Goal: Information Seeking & Learning: Find specific fact

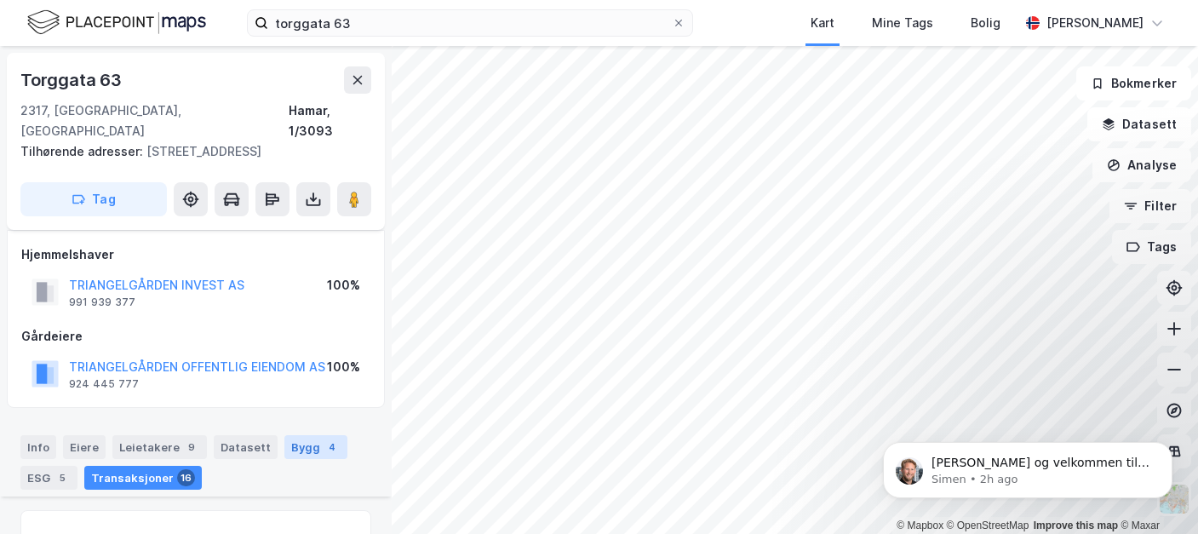
scroll to position [4256, 0]
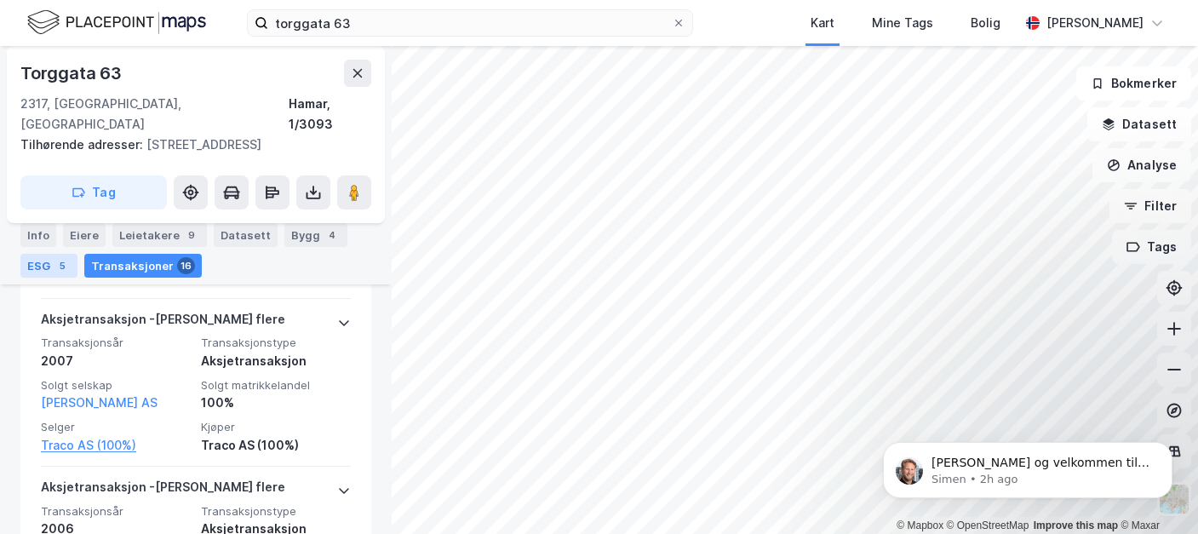
click at [58, 266] on div "5" at bounding box center [62, 265] width 17 height 17
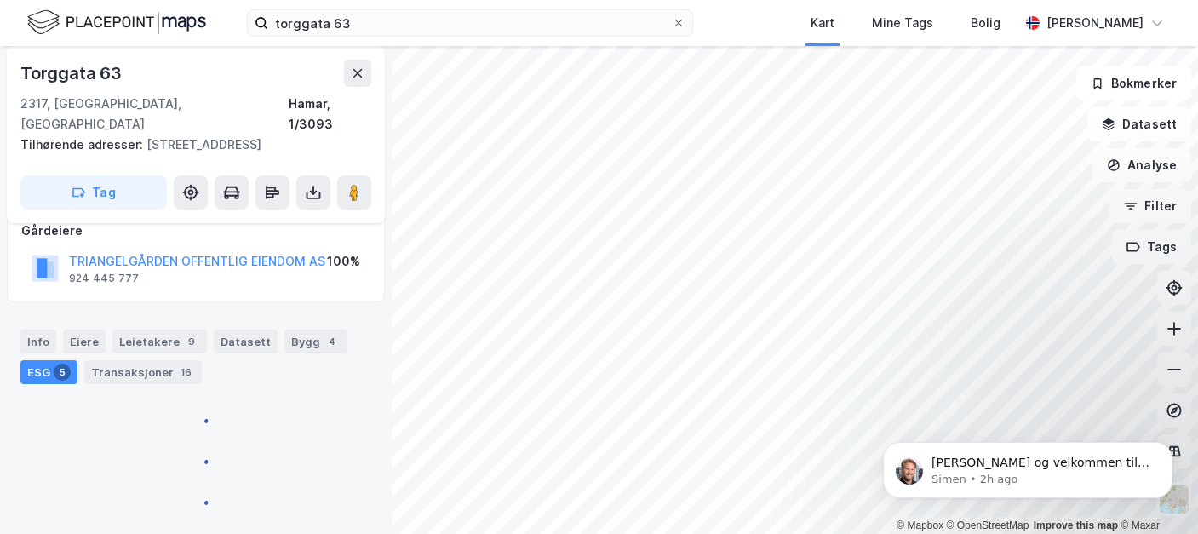
scroll to position [86, 0]
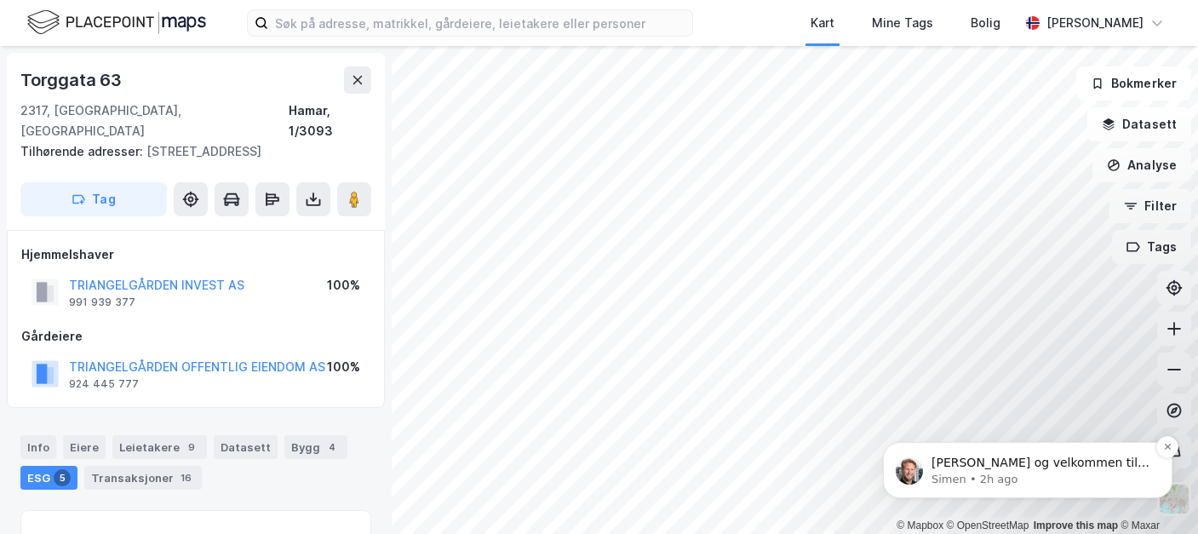
click at [1019, 461] on p "[PERSON_NAME] og velkommen til Newsec Maps, [PERSON_NAME] det er du lurer på så…" at bounding box center [1041, 463] width 220 height 17
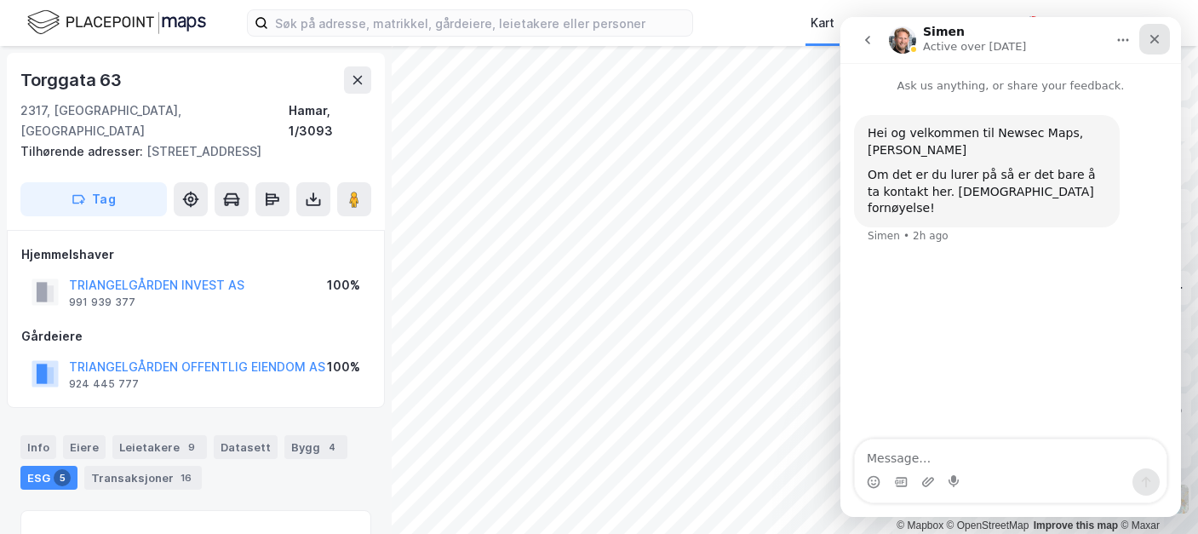
click at [1155, 36] on icon "Close" at bounding box center [1154, 39] width 14 height 14
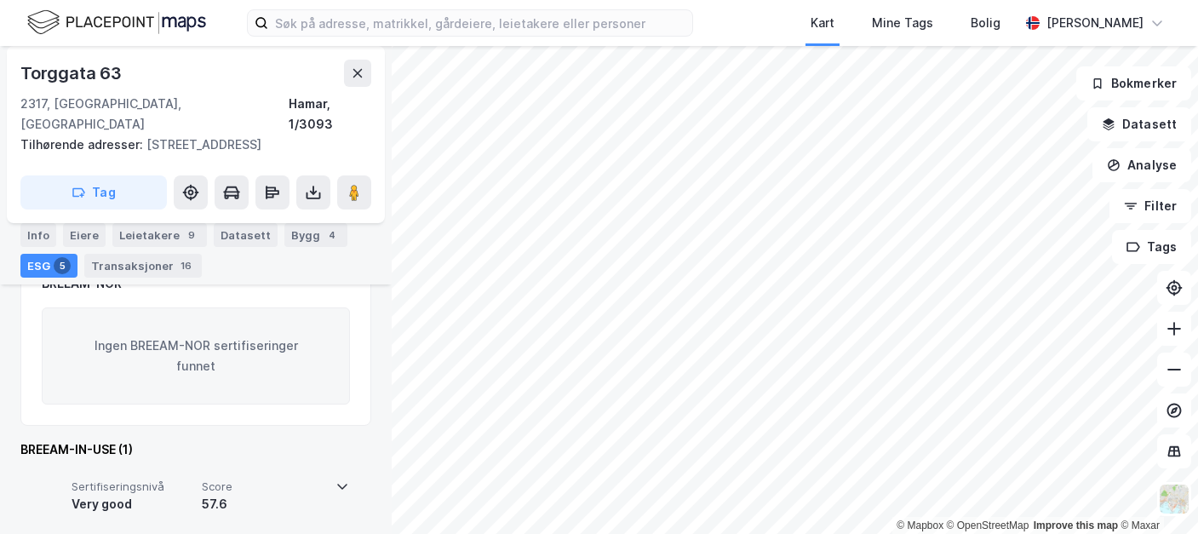
scroll to position [1236, 0]
click at [335, 478] on icon at bounding box center [342, 485] width 14 height 14
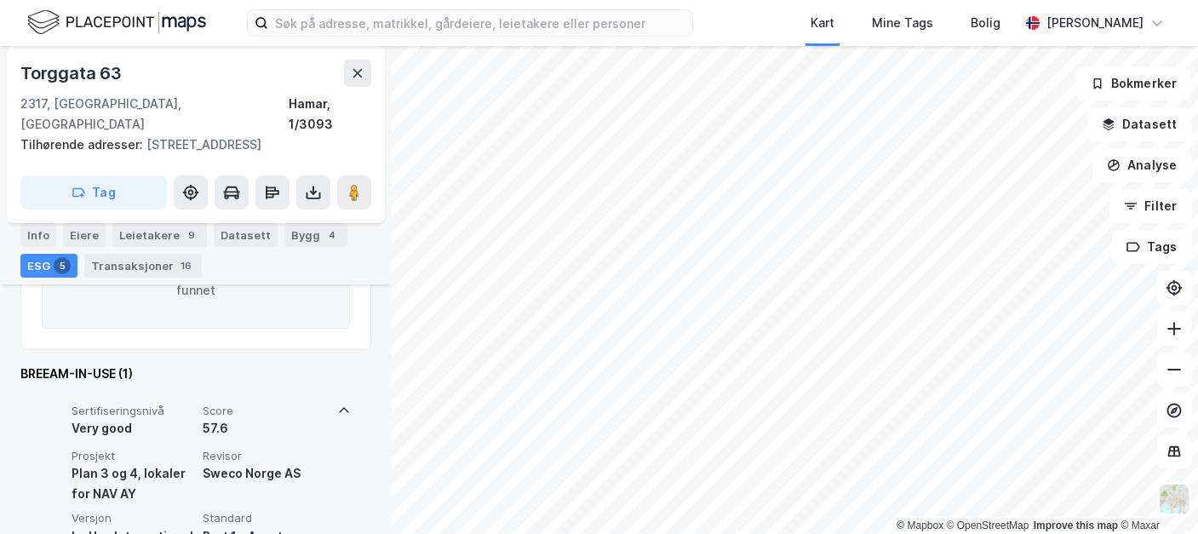
scroll to position [1226, 0]
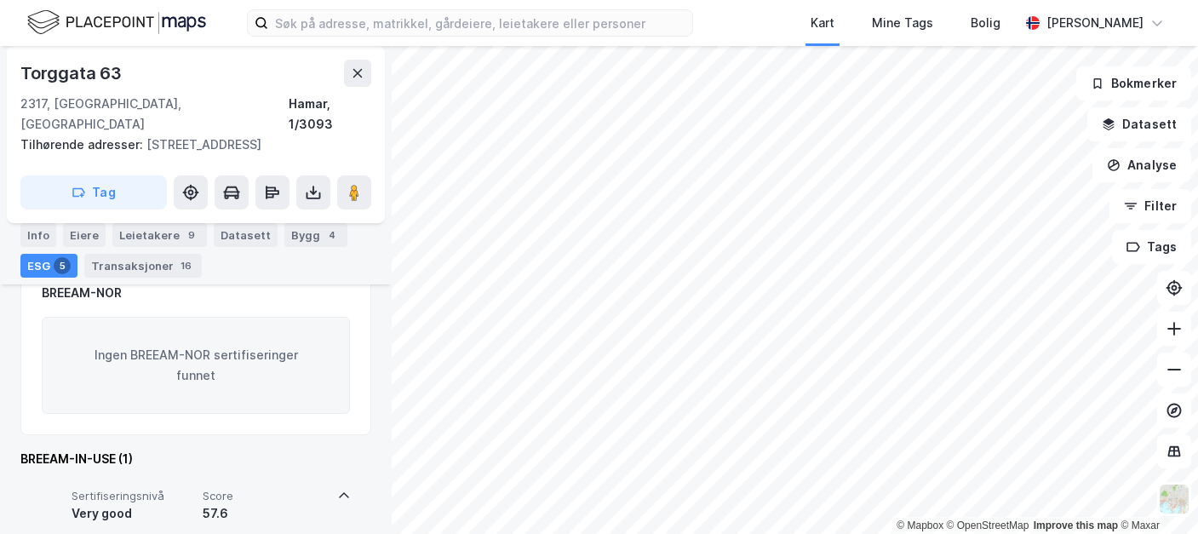
click at [337, 489] on icon at bounding box center [344, 496] width 14 height 14
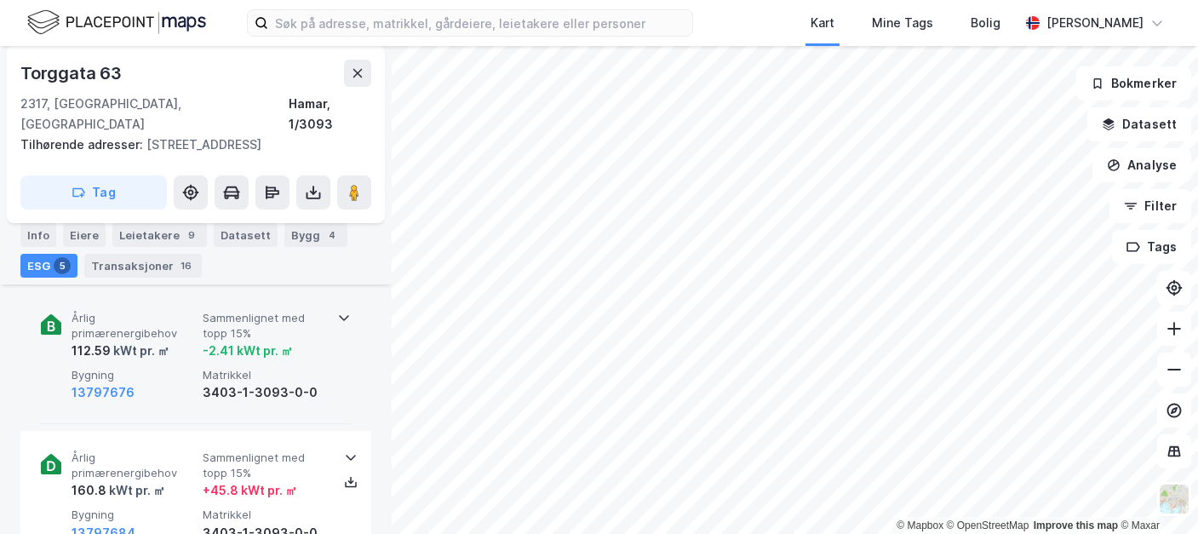
scroll to position [630, 0]
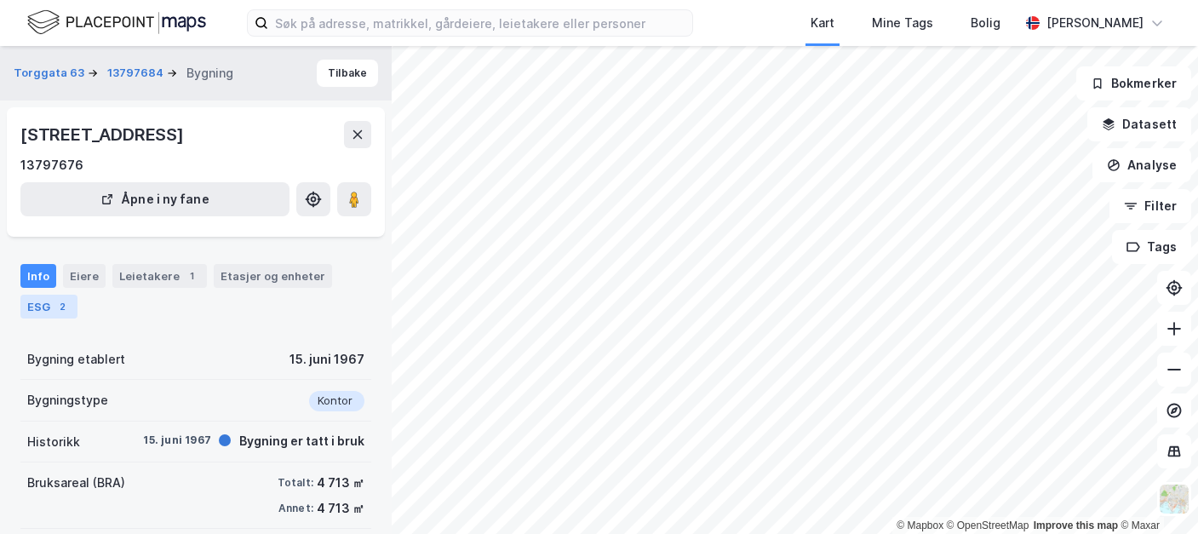
click at [43, 305] on div "ESG 2" at bounding box center [48, 307] width 57 height 24
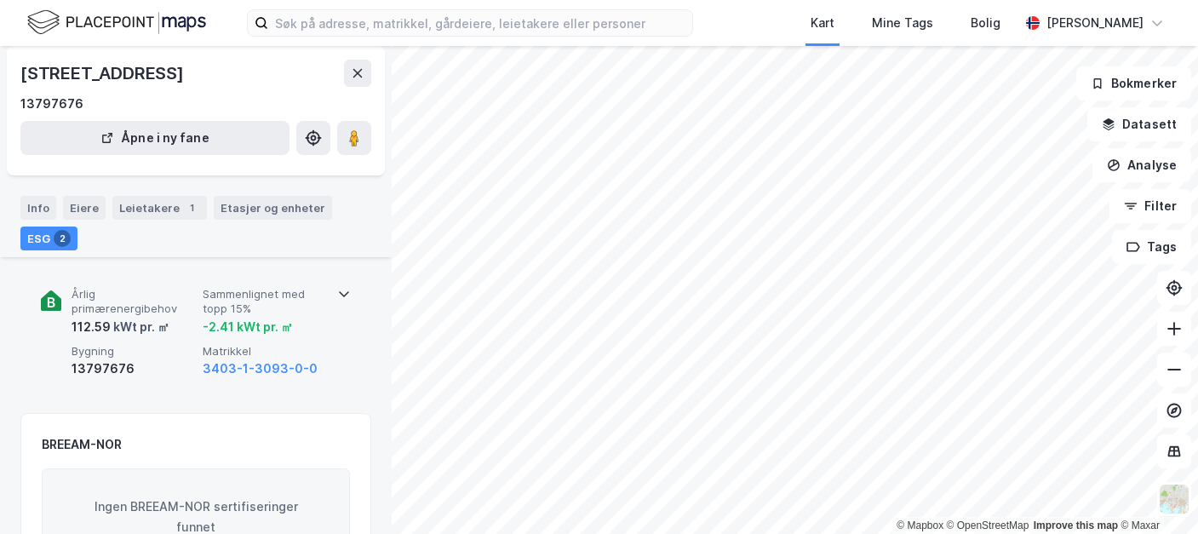
scroll to position [85, 0]
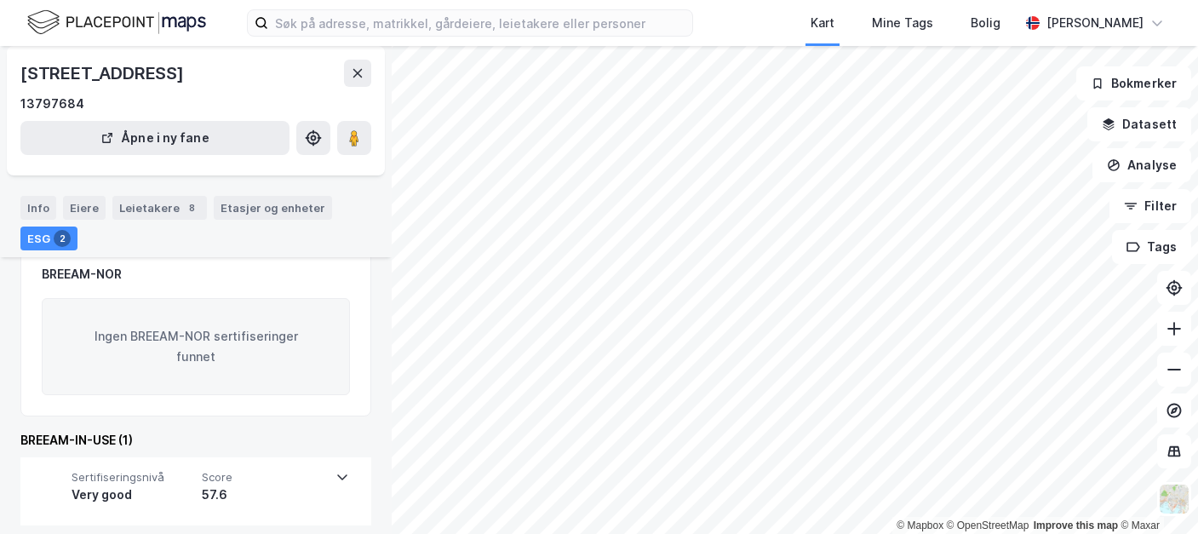
scroll to position [281, 0]
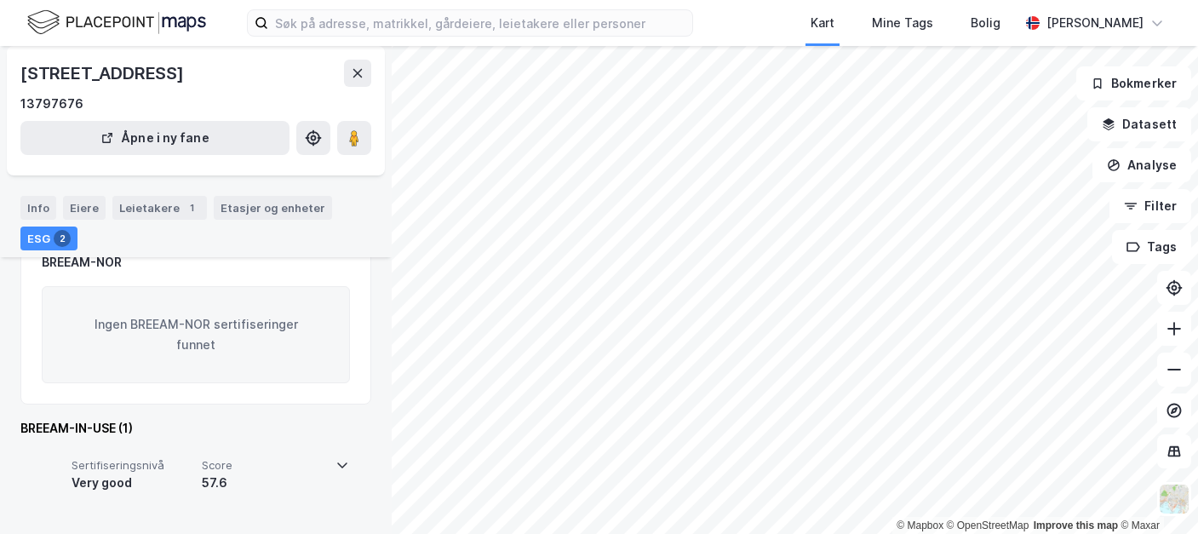
click at [325, 461] on div "Sertifiseringsnivå Very good Score 57.6" at bounding box center [195, 479] width 308 height 68
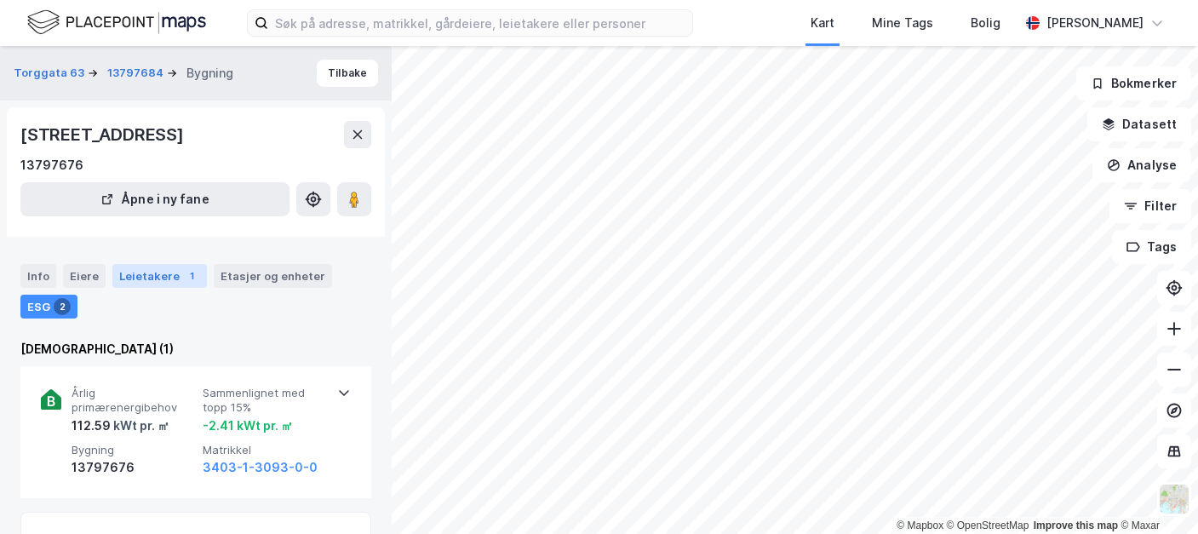
click at [134, 272] on div "Leietakere 1" at bounding box center [159, 276] width 94 height 24
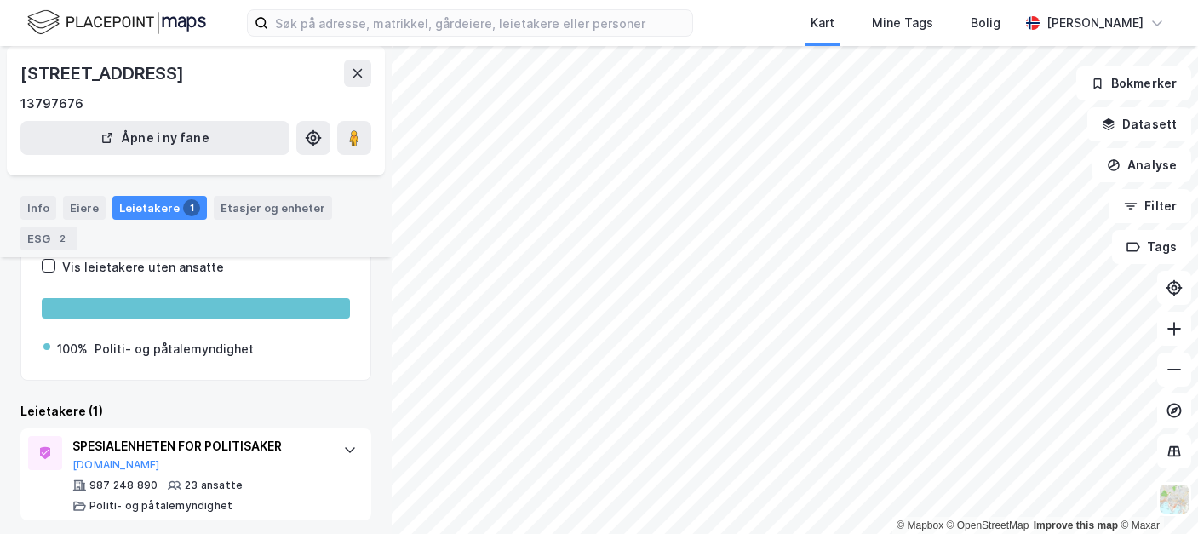
scroll to position [151, 0]
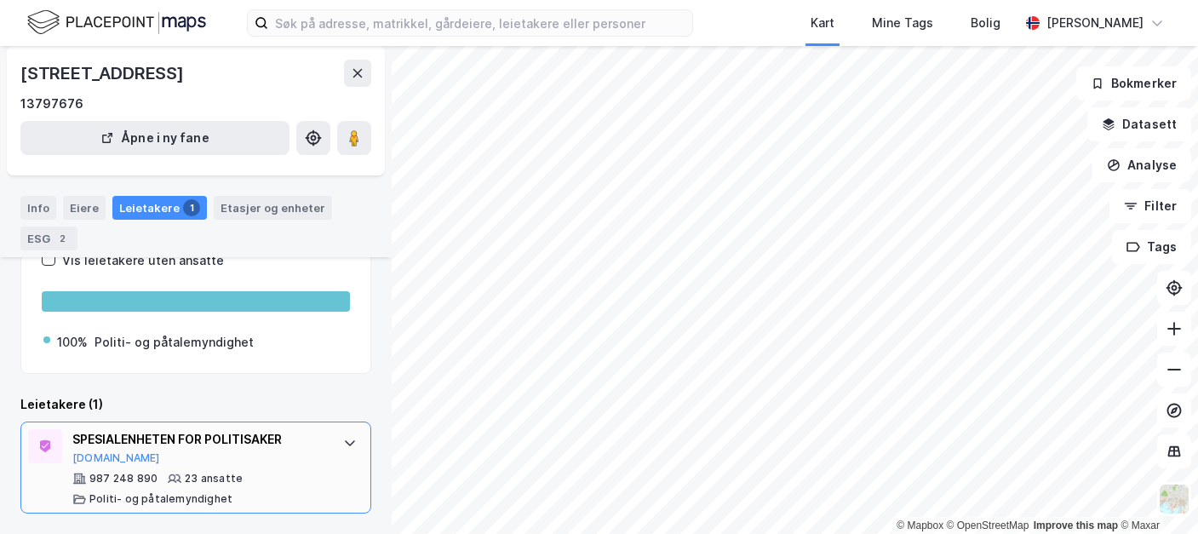
click at [343, 441] on icon at bounding box center [350, 443] width 14 height 14
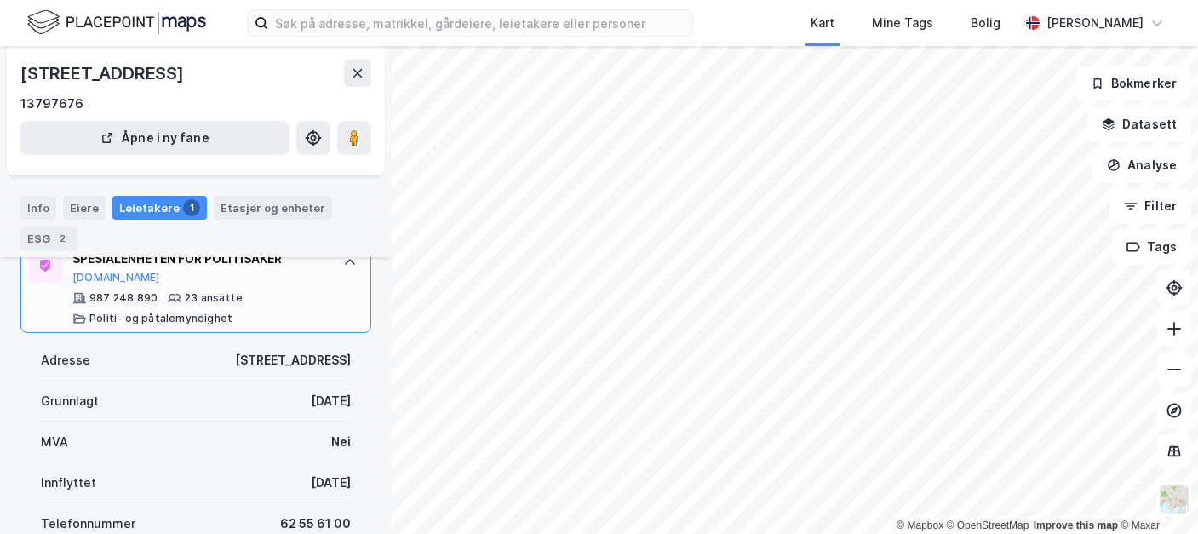
scroll to position [321, 0]
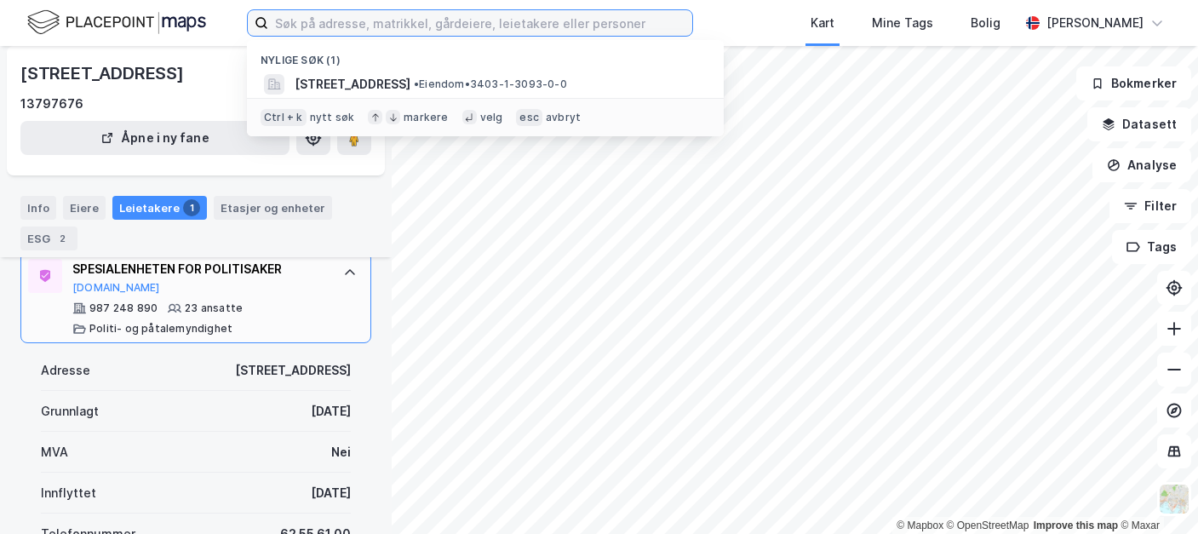
click at [312, 20] on input at bounding box center [480, 23] width 424 height 26
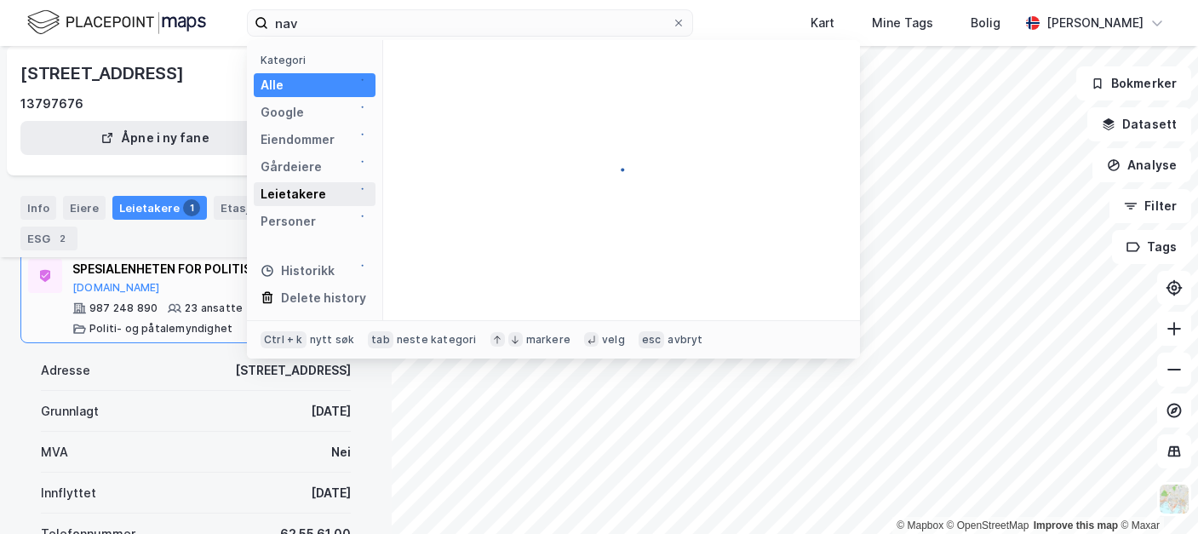
click at [302, 195] on div "Leietakere" at bounding box center [293, 194] width 66 height 20
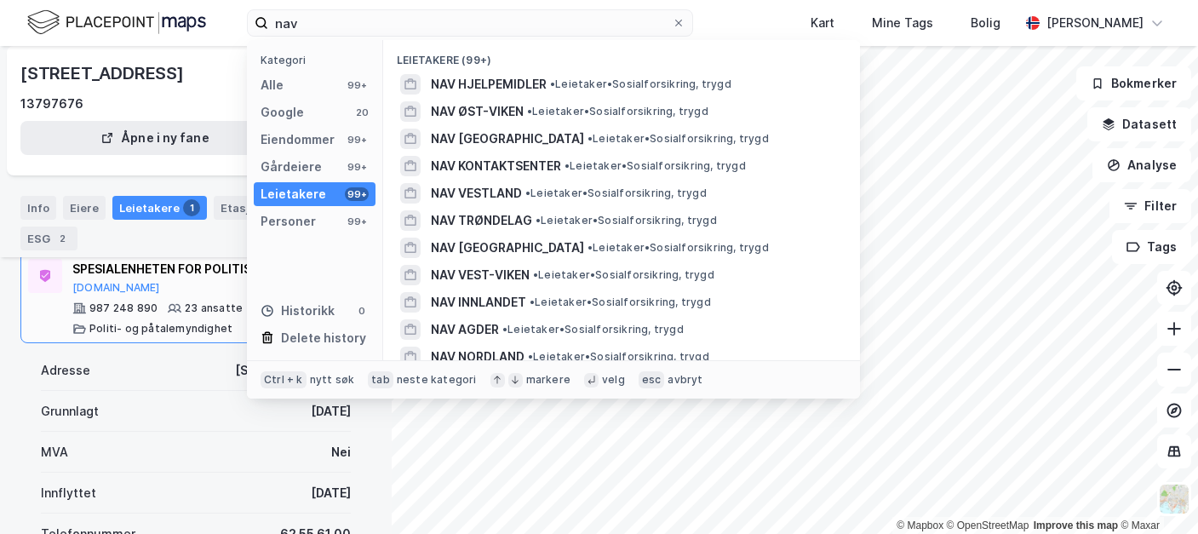
click at [306, 186] on div "Leietakere" at bounding box center [293, 194] width 66 height 20
click at [338, 192] on div "Leietakere 99+" at bounding box center [315, 194] width 122 height 24
click at [480, 15] on input "nav" at bounding box center [469, 23] width 403 height 26
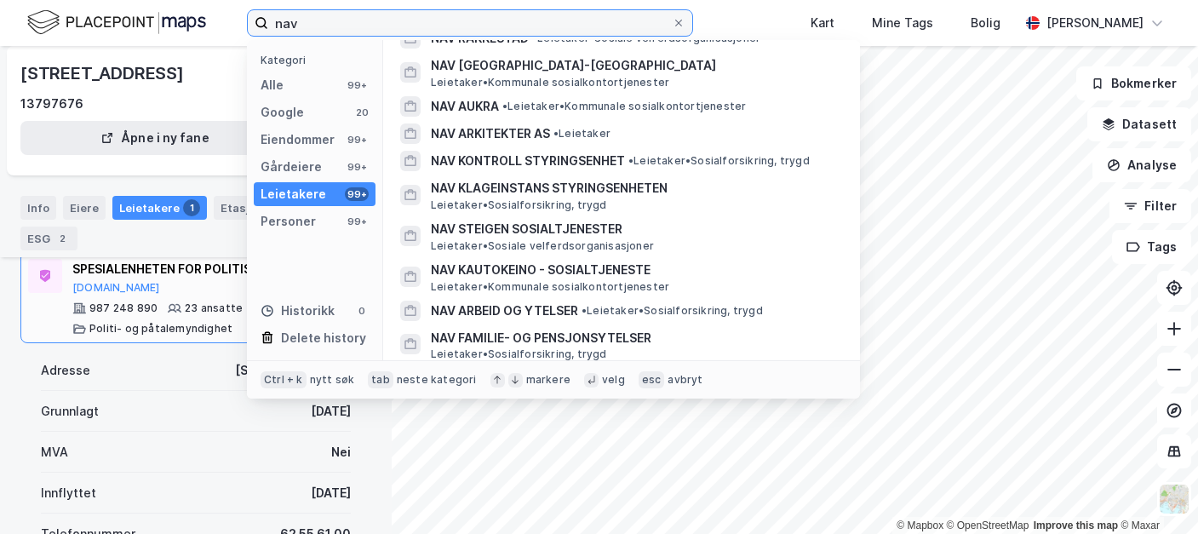
scroll to position [0, 0]
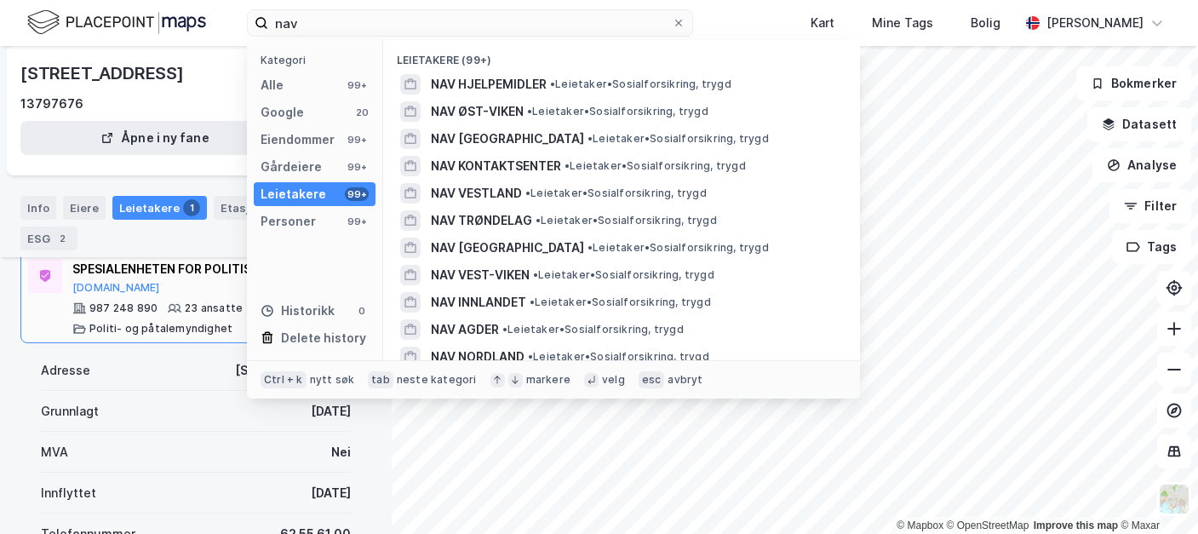
click at [474, 57] on div "Leietakere (99+)" at bounding box center [621, 55] width 477 height 31
drag, startPoint x: 474, startPoint y: 57, endPoint x: 438, endPoint y: 57, distance: 36.6
click at [438, 57] on div "Leietakere (99+)" at bounding box center [621, 55] width 477 height 31
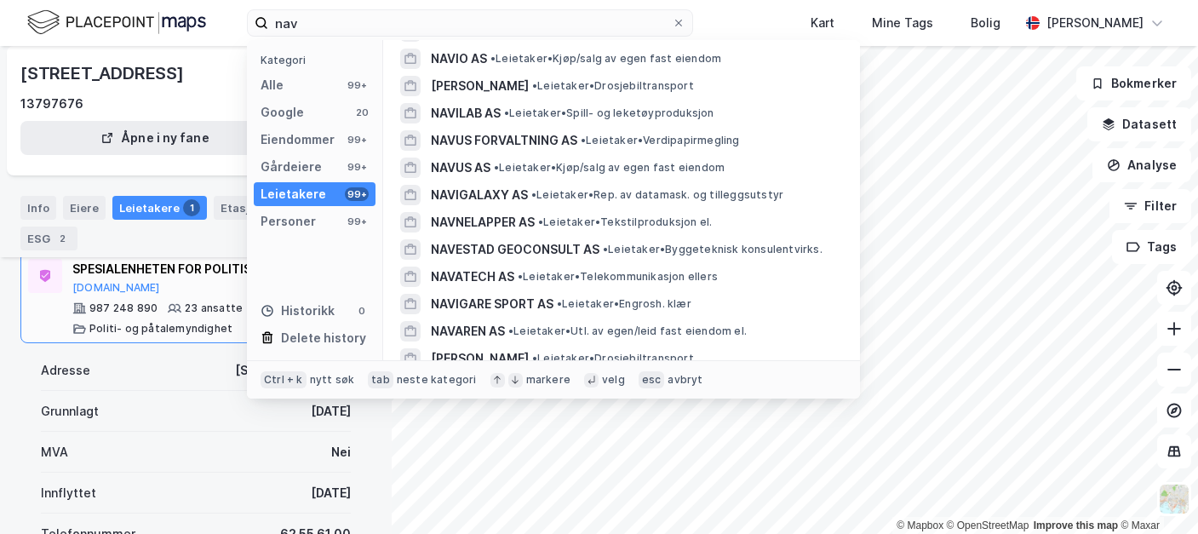
scroll to position [2610, 0]
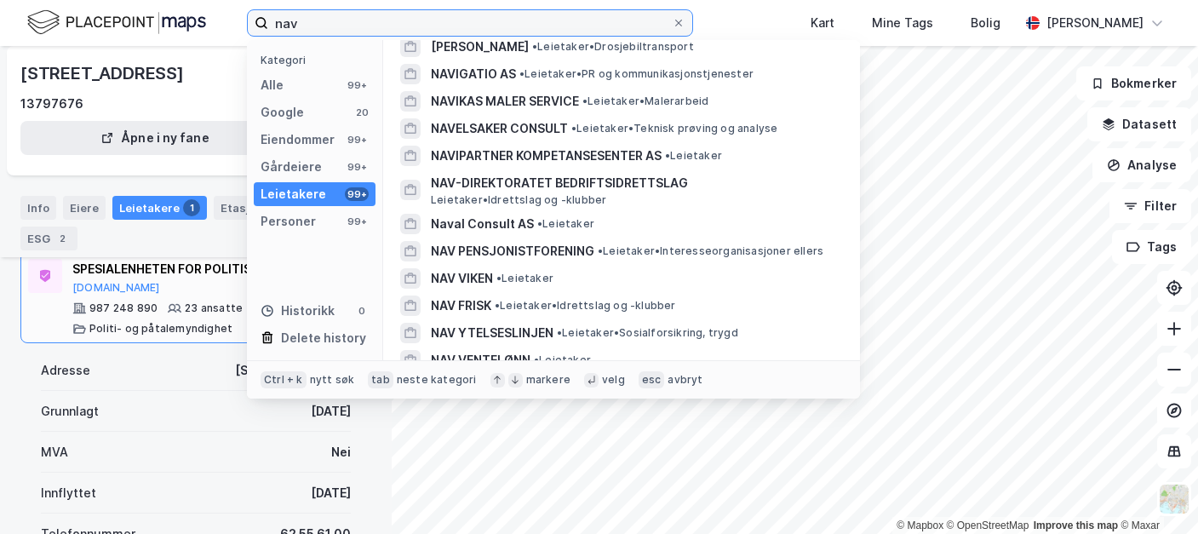
click at [324, 16] on input "nav" at bounding box center [469, 23] width 403 height 26
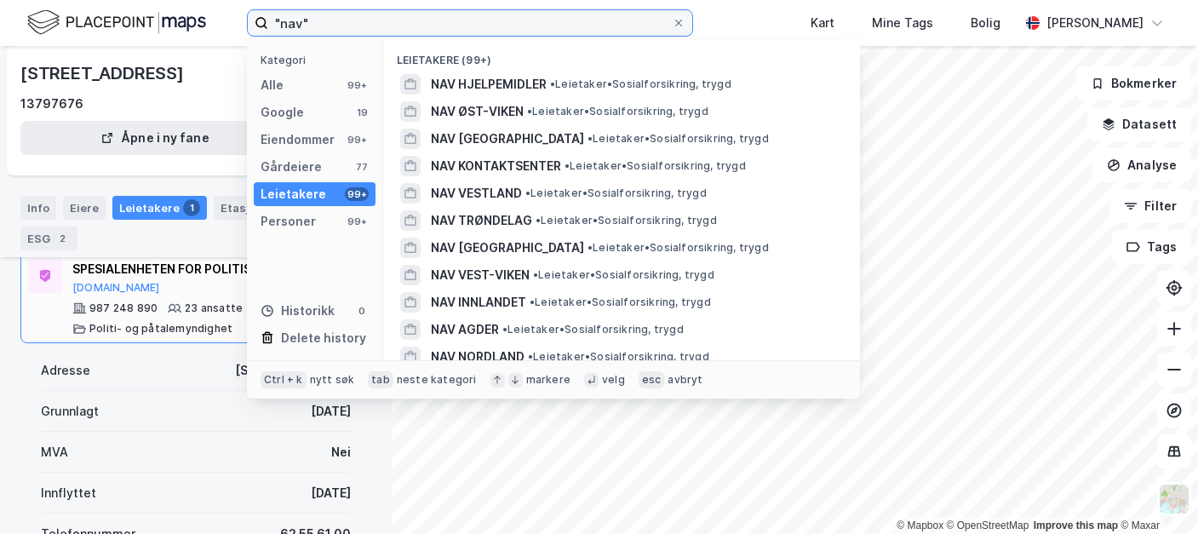
click at [516, 21] on input ""nav"" at bounding box center [469, 23] width 403 height 26
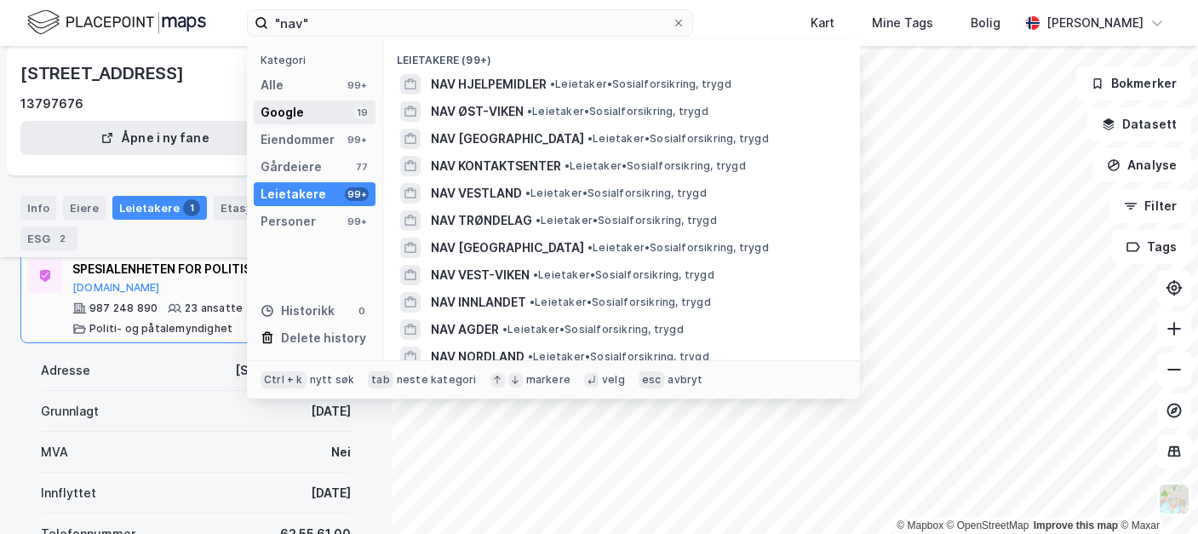
click at [285, 104] on div "Google" at bounding box center [281, 112] width 43 height 20
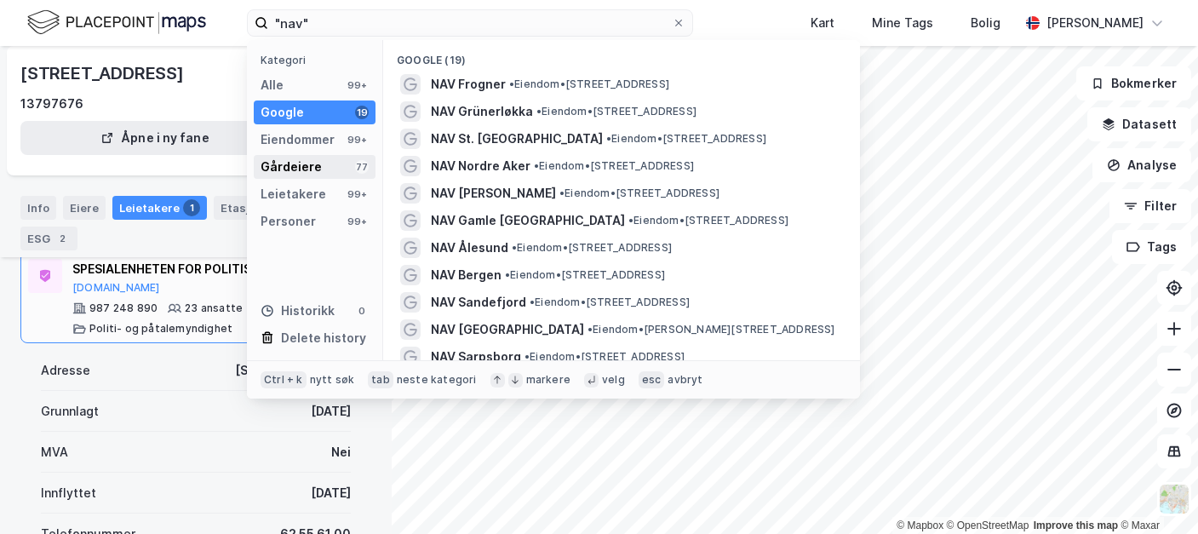
click at [300, 163] on div "Gårdeiere" at bounding box center [290, 167] width 61 height 20
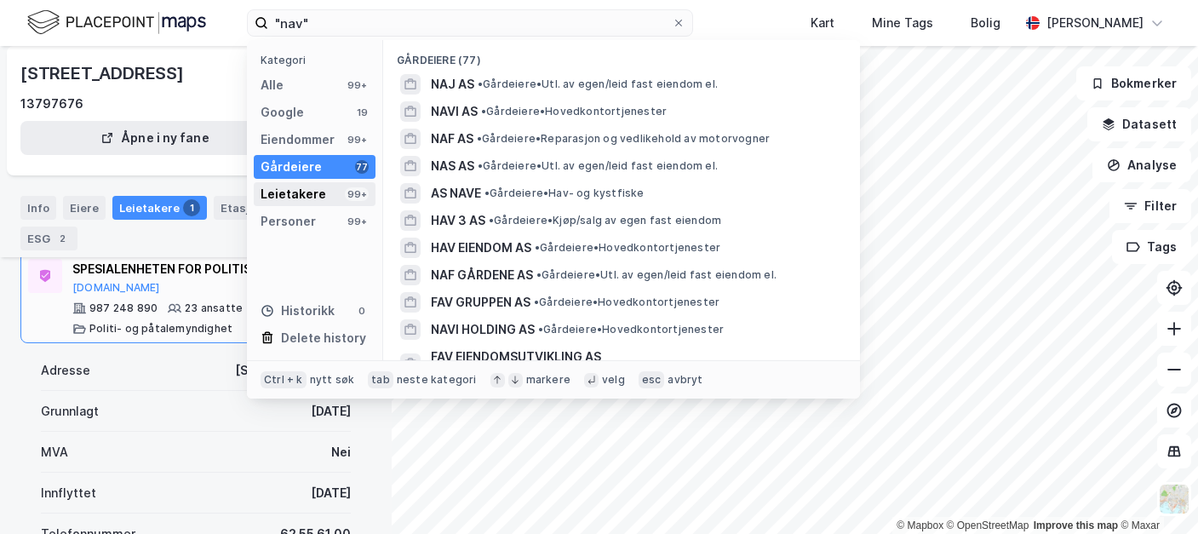
click at [300, 199] on div "Leietakere" at bounding box center [293, 194] width 66 height 20
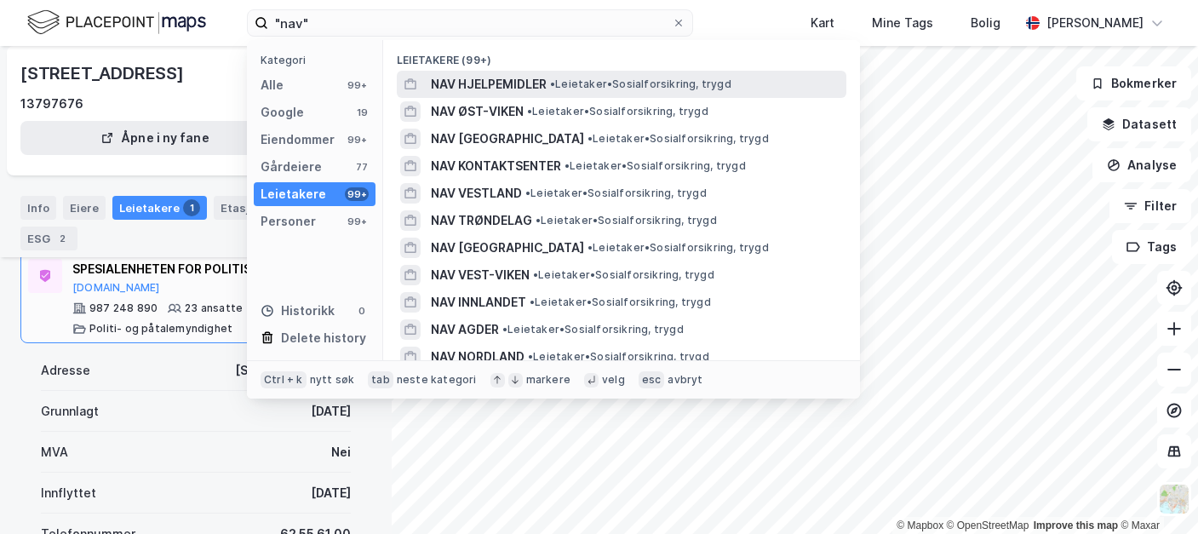
click at [508, 81] on span "NAV HJELPEMIDLER" at bounding box center [489, 84] width 116 height 20
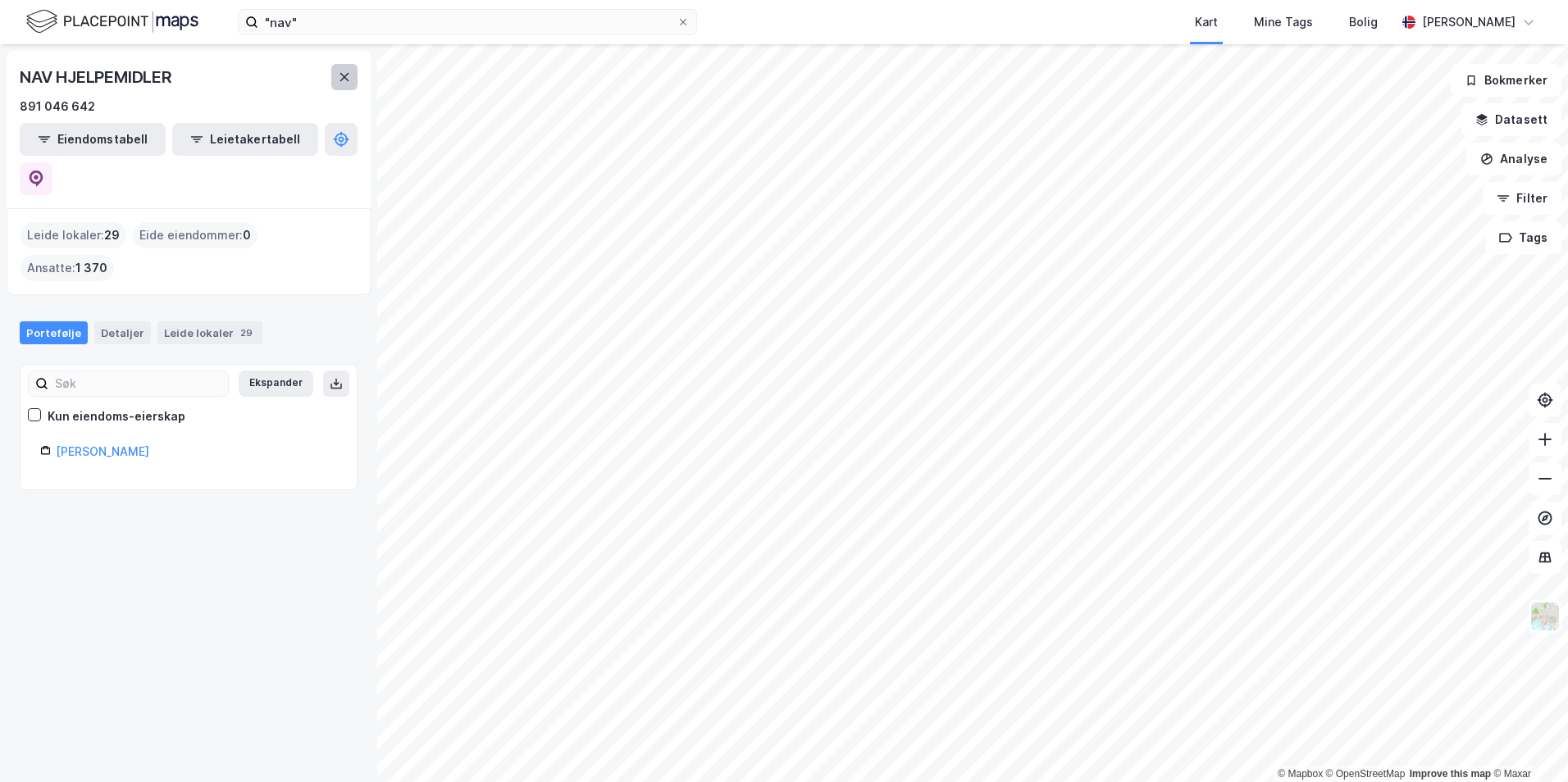
click at [337, 77] on button at bounding box center [344, 76] width 26 height 26
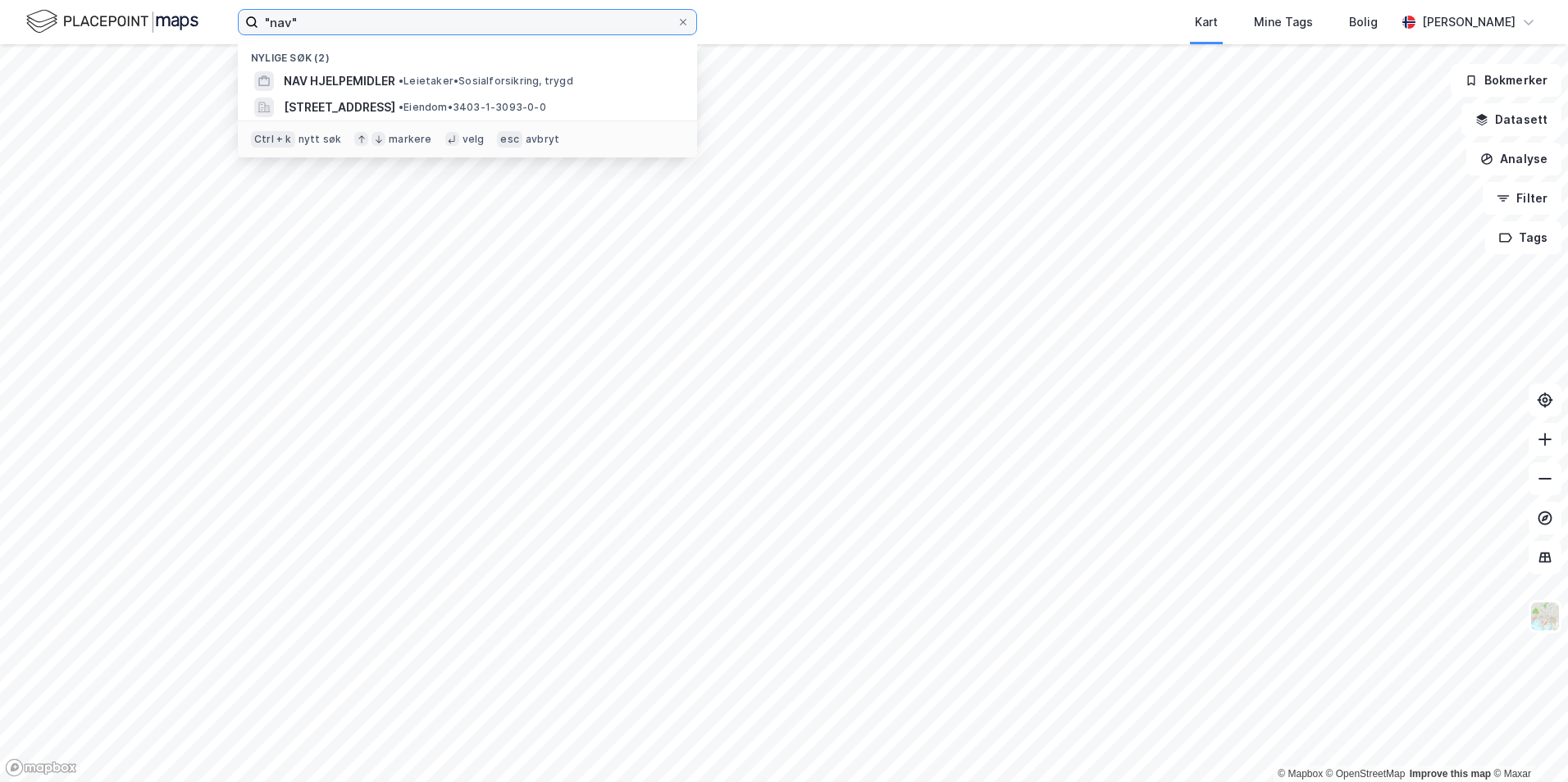
click at [326, 25] on input ""nav"" at bounding box center [467, 22] width 418 height 25
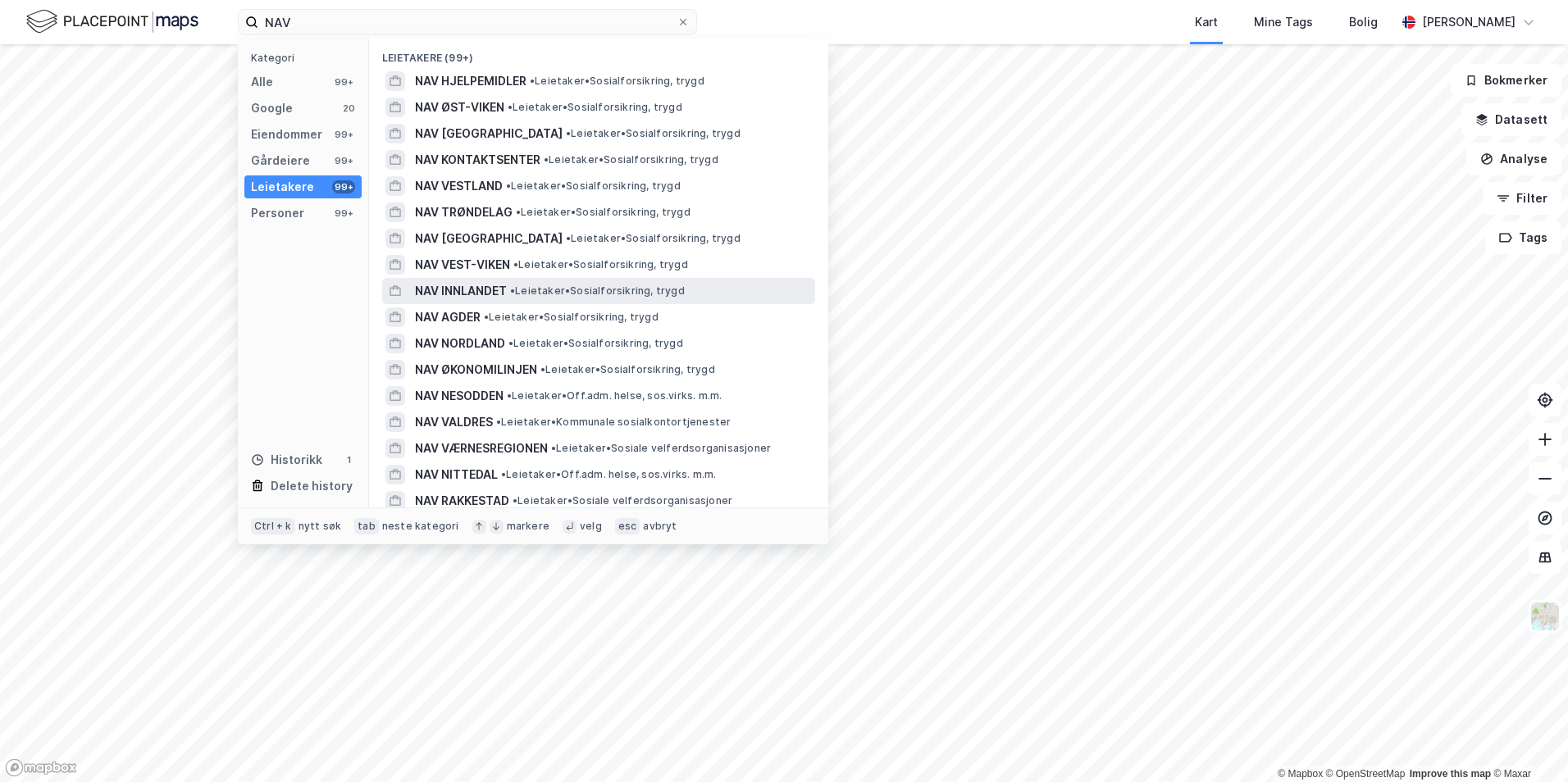
click at [532, 291] on span "• Leietaker • Sosialforsikring, trygd" at bounding box center [596, 291] width 174 height 13
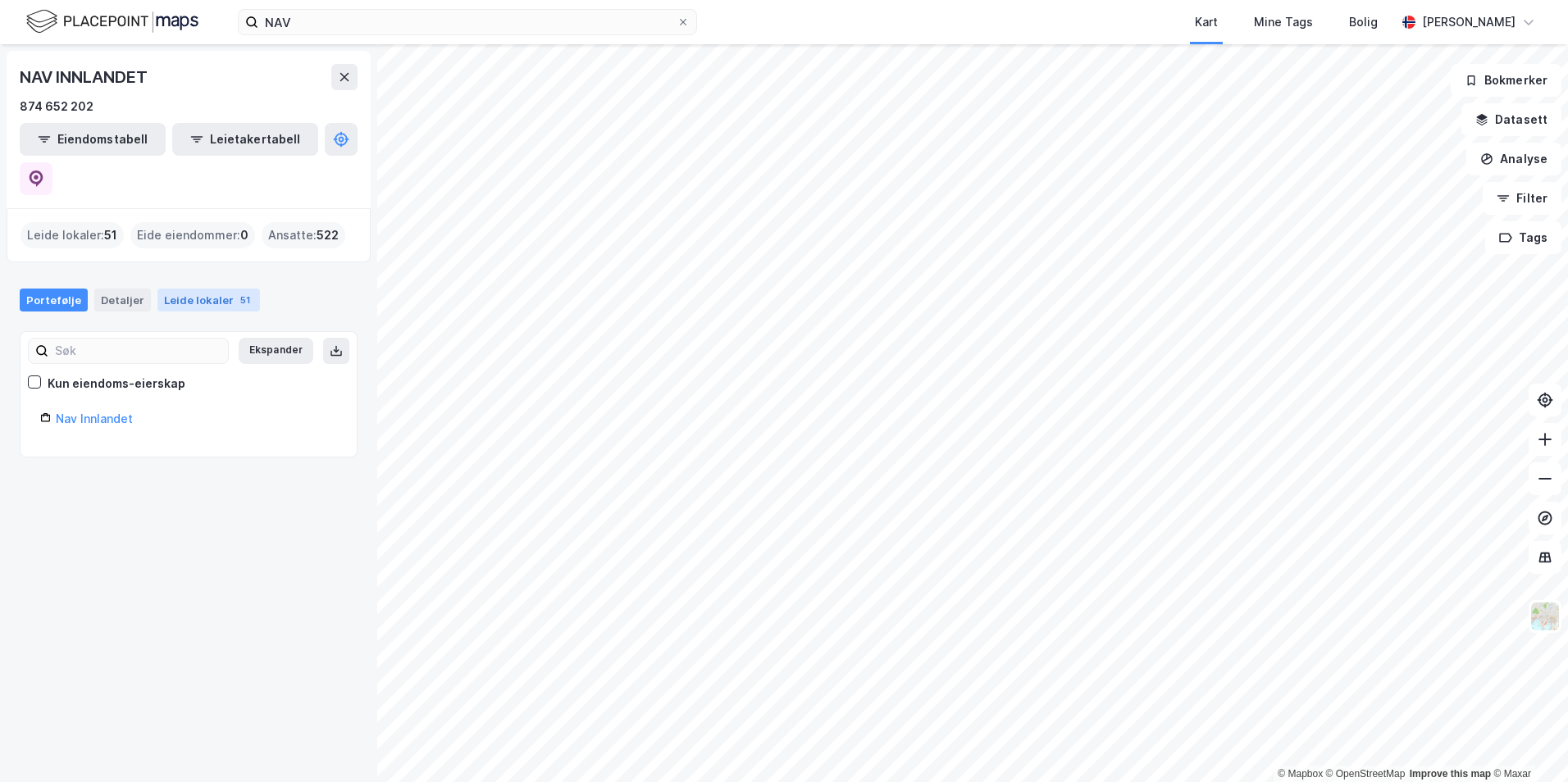
click at [204, 289] on div "Leide lokaler 51" at bounding box center [208, 300] width 102 height 23
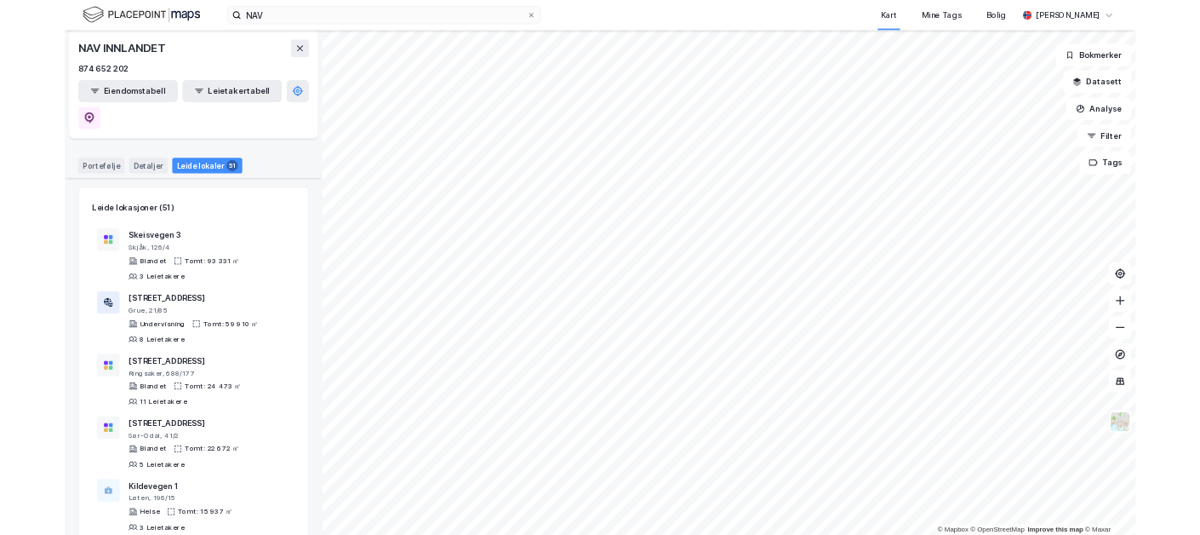
scroll to position [85, 0]
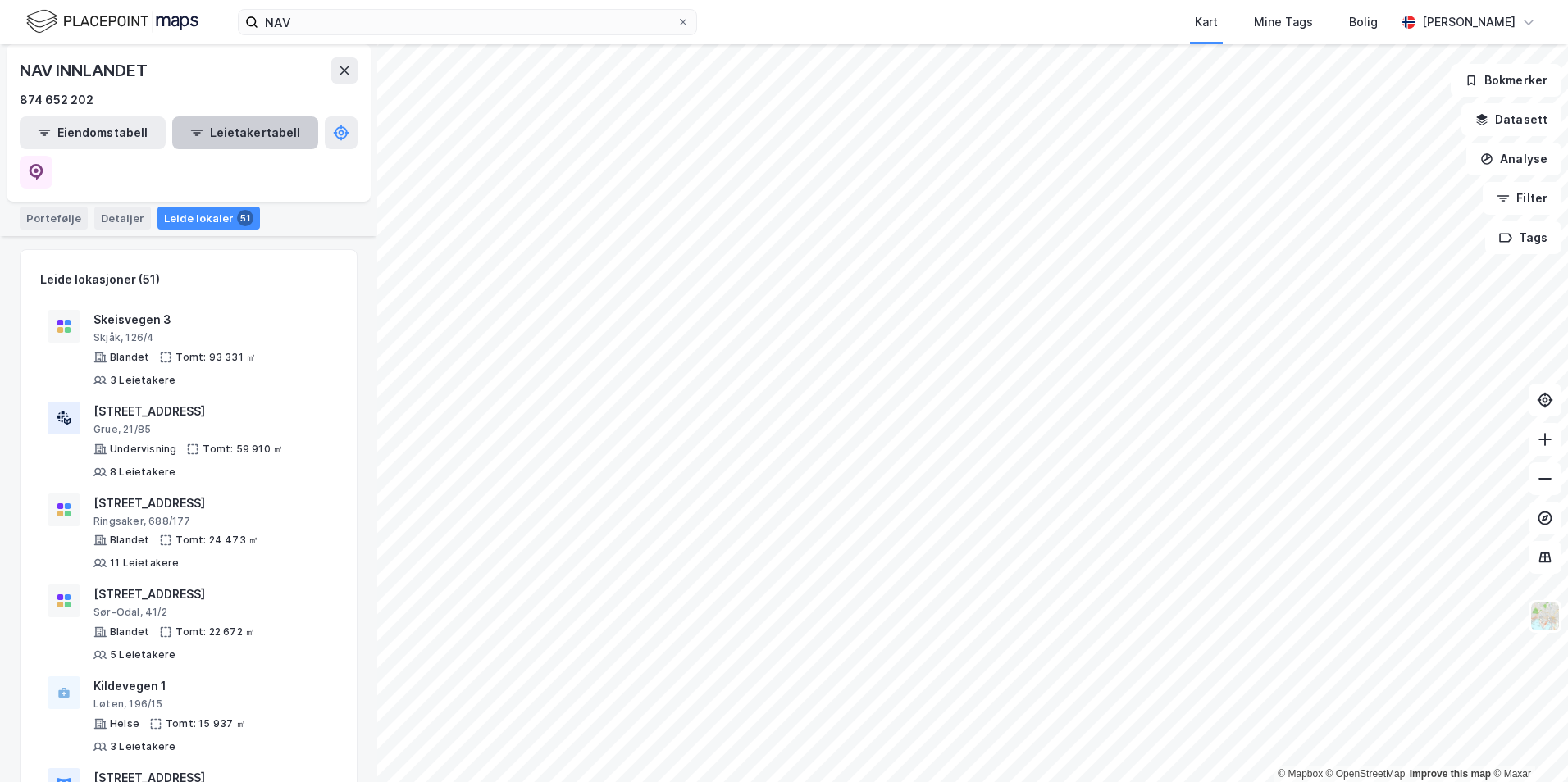
click at [209, 136] on button "Leietakertabell" at bounding box center [246, 133] width 146 height 33
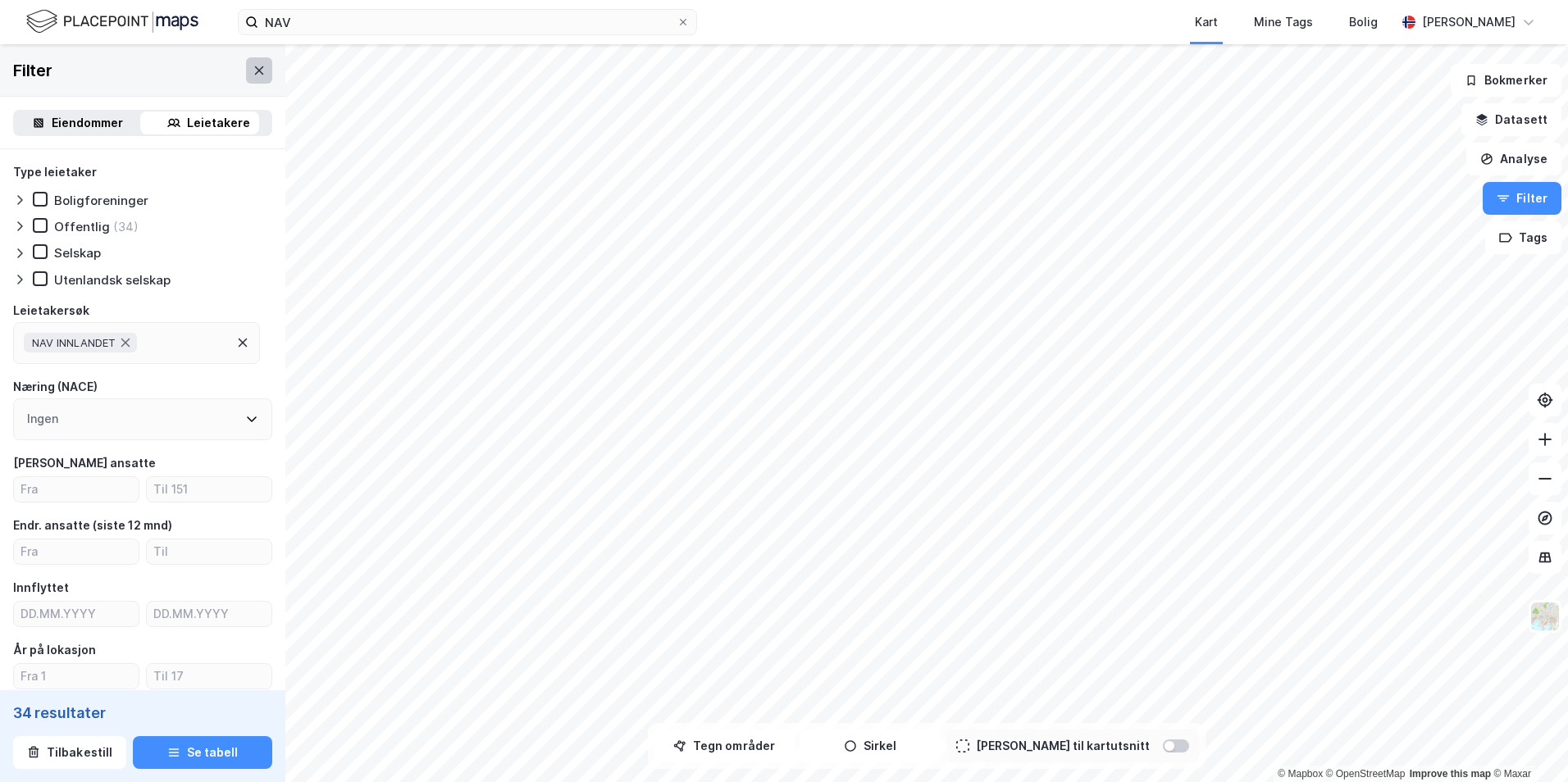
click at [256, 74] on button at bounding box center [258, 70] width 26 height 26
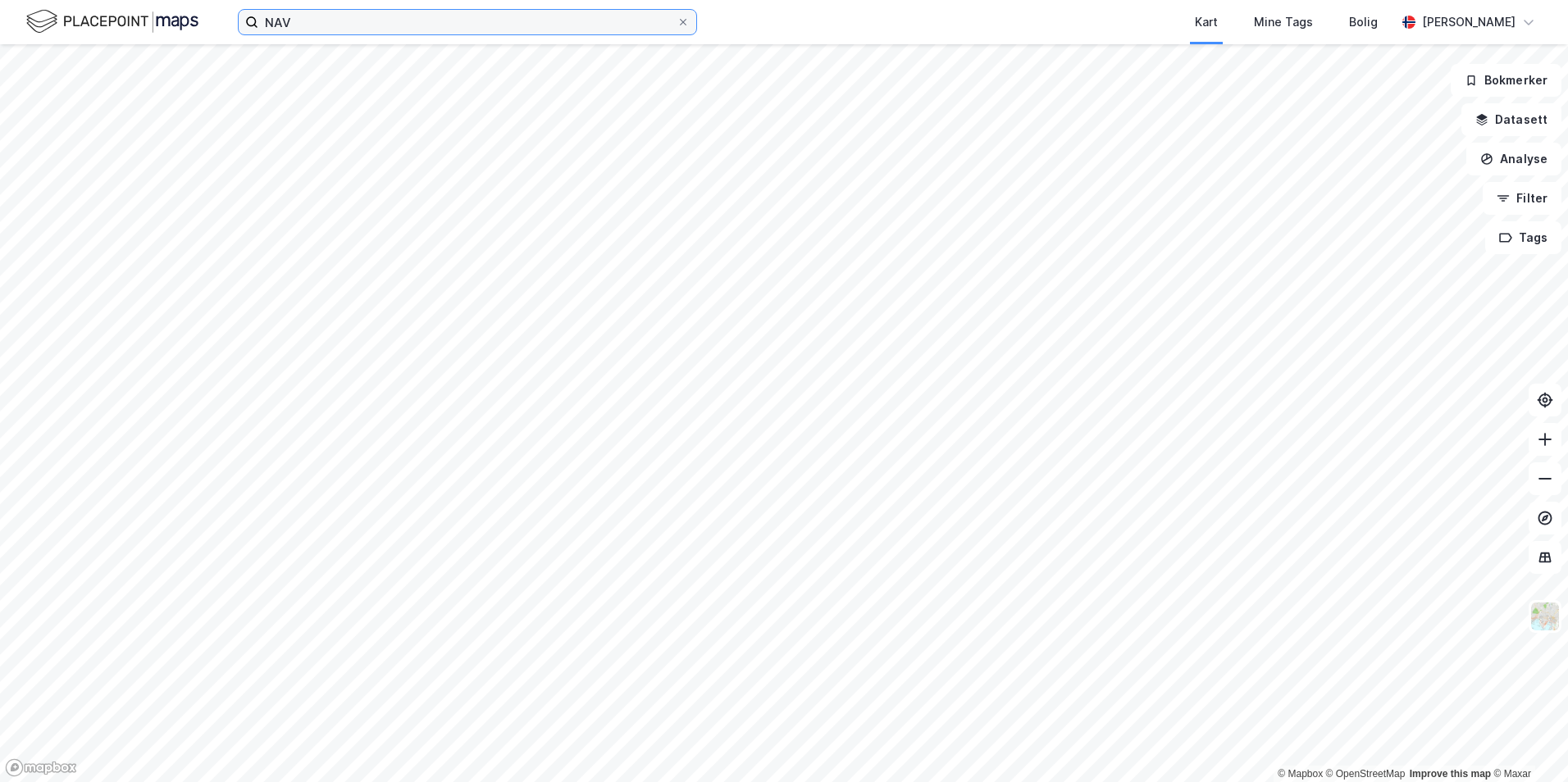
click at [336, 32] on input "NAV" at bounding box center [467, 22] width 418 height 25
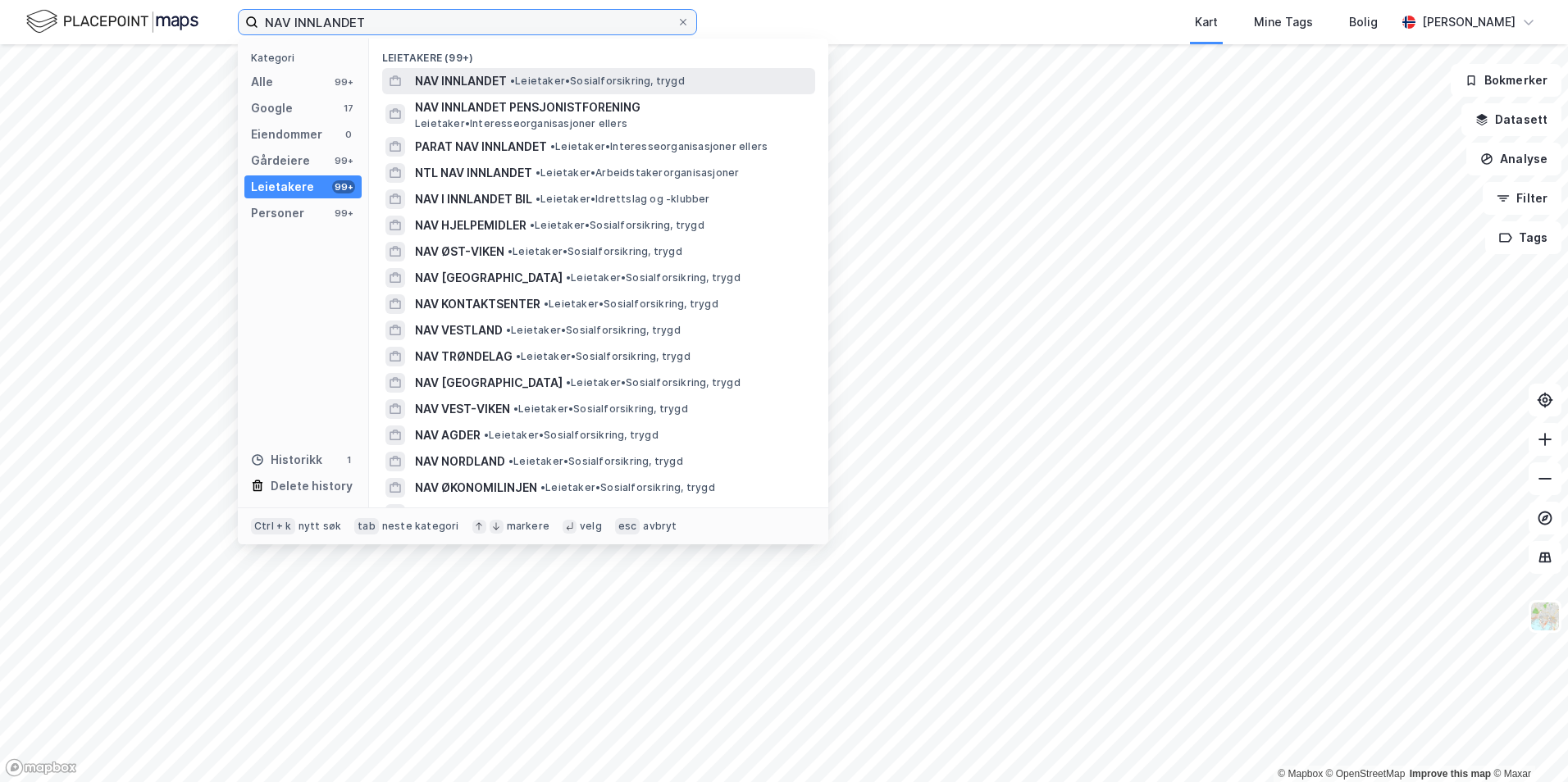
type input "NAV INNLANDET"
click at [478, 74] on span "NAV INNLANDET" at bounding box center [460, 81] width 91 height 19
